Goal: Understand process/instructions: Learn how to perform a task or action

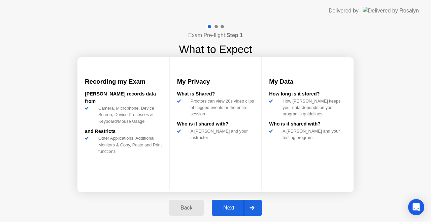
click at [231, 206] on div "Next" at bounding box center [229, 208] width 30 height 6
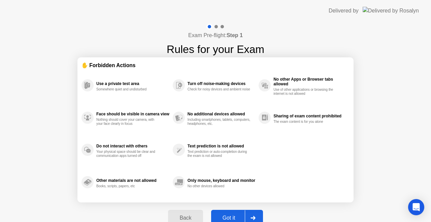
click at [232, 215] on div "Got it" at bounding box center [229, 218] width 32 height 6
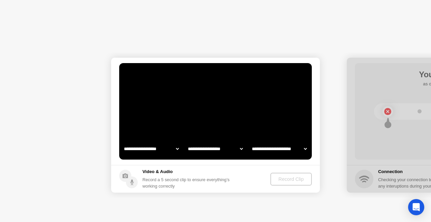
select select "**********"
select select "*******"
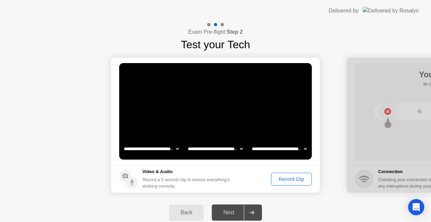
click at [288, 179] on div "Record Clip" at bounding box center [292, 178] width 36 height 5
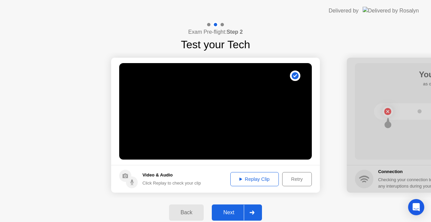
click at [229, 212] on div "Next" at bounding box center [229, 212] width 30 height 6
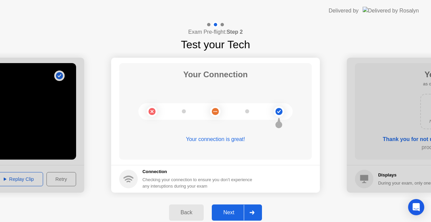
click at [232, 210] on div "Next" at bounding box center [229, 212] width 30 height 6
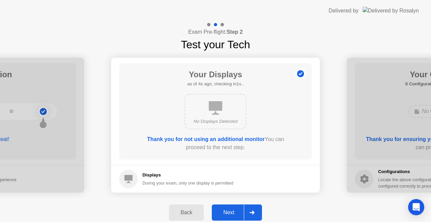
click at [236, 210] on div "Next" at bounding box center [229, 212] width 30 height 6
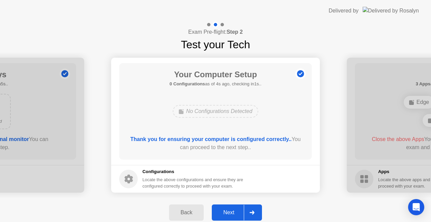
click at [238, 217] on button "Next" at bounding box center [237, 212] width 50 height 16
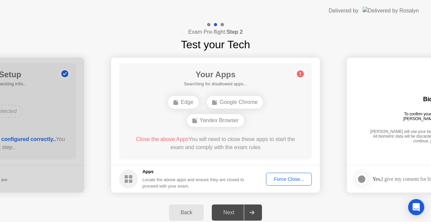
click at [235, 210] on div "Next" at bounding box center [229, 212] width 30 height 6
click at [280, 181] on div "Force Close..." at bounding box center [289, 178] width 41 height 5
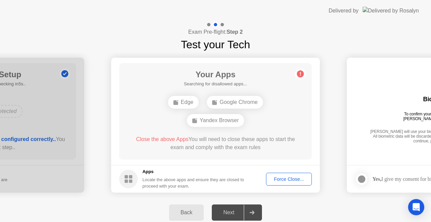
click at [287, 175] on button "Force Close..." at bounding box center [289, 179] width 46 height 13
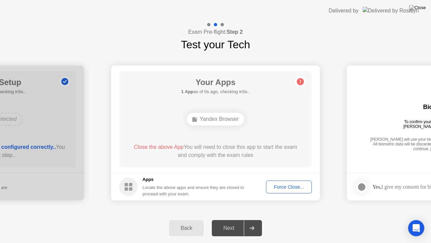
click at [231, 221] on div "Next" at bounding box center [229, 228] width 30 height 6
click at [174, 145] on span "Close the above App" at bounding box center [159, 147] width 50 height 6
click at [175, 150] on span "Close the above App" at bounding box center [159, 147] width 50 height 6
click at [280, 186] on div "Force Close..." at bounding box center [289, 186] width 41 height 5
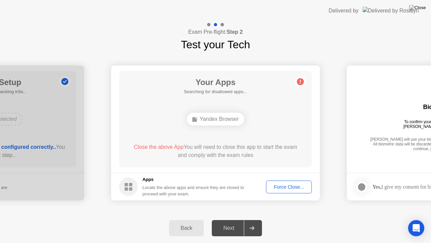
click at [297, 184] on div "Force Close..." at bounding box center [289, 186] width 41 height 5
click at [231, 221] on div "Next" at bounding box center [229, 228] width 30 height 6
click at [217, 119] on div "Yandex Browser" at bounding box center [215, 119] width 57 height 13
click at [301, 80] on circle at bounding box center [300, 81] width 7 height 7
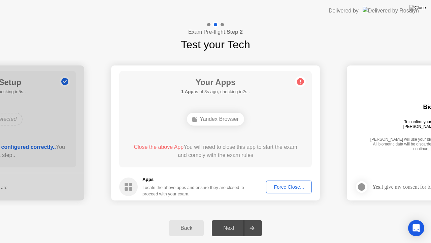
click at [284, 185] on div "Force Close..." at bounding box center [289, 186] width 41 height 5
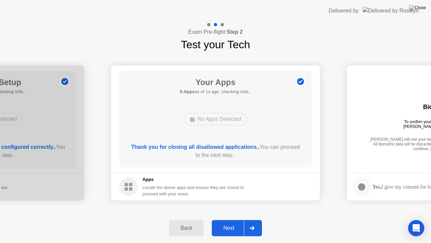
drag, startPoint x: 231, startPoint y: 228, endPoint x: 239, endPoint y: 225, distance: 8.0
click at [230, 221] on div "Next" at bounding box center [229, 228] width 30 height 6
